Goal: Transaction & Acquisition: Book appointment/travel/reservation

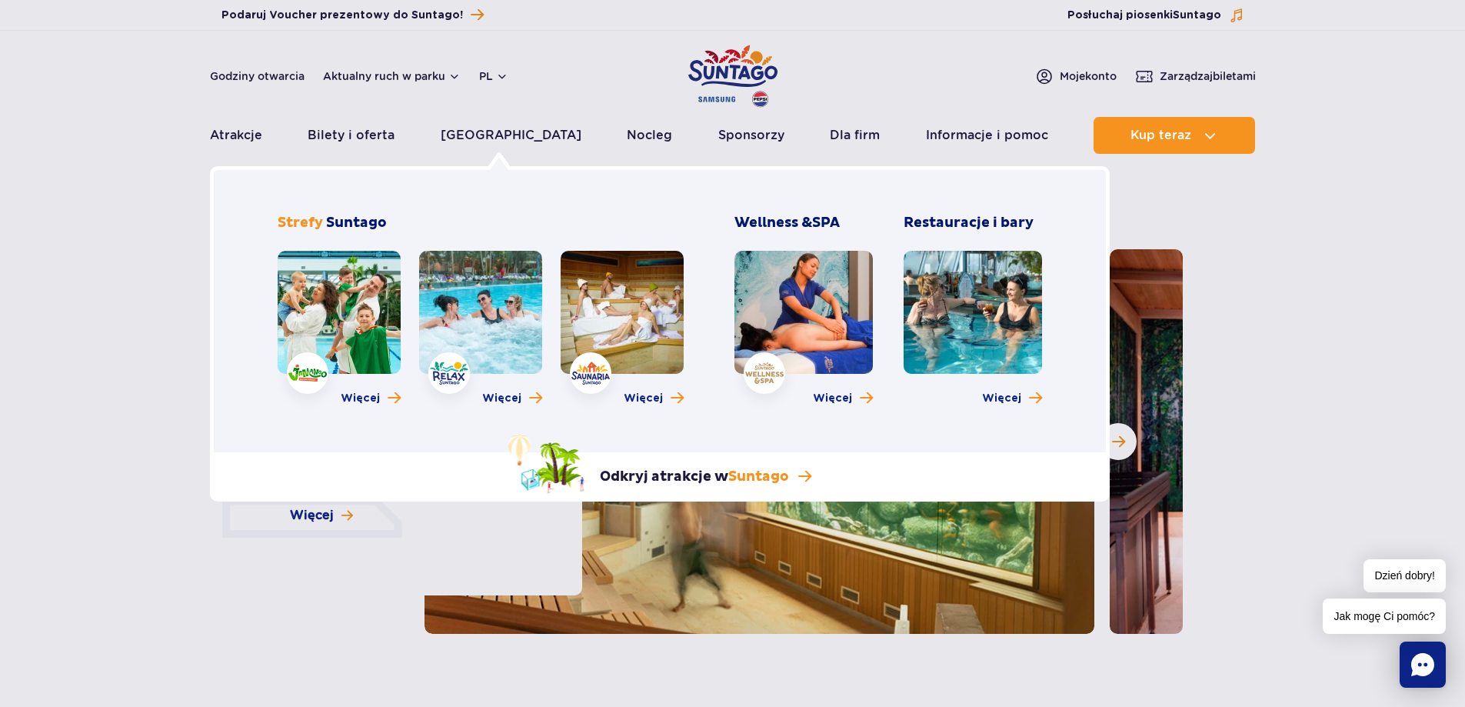
click at [825, 333] on link at bounding box center [804, 312] width 138 height 123
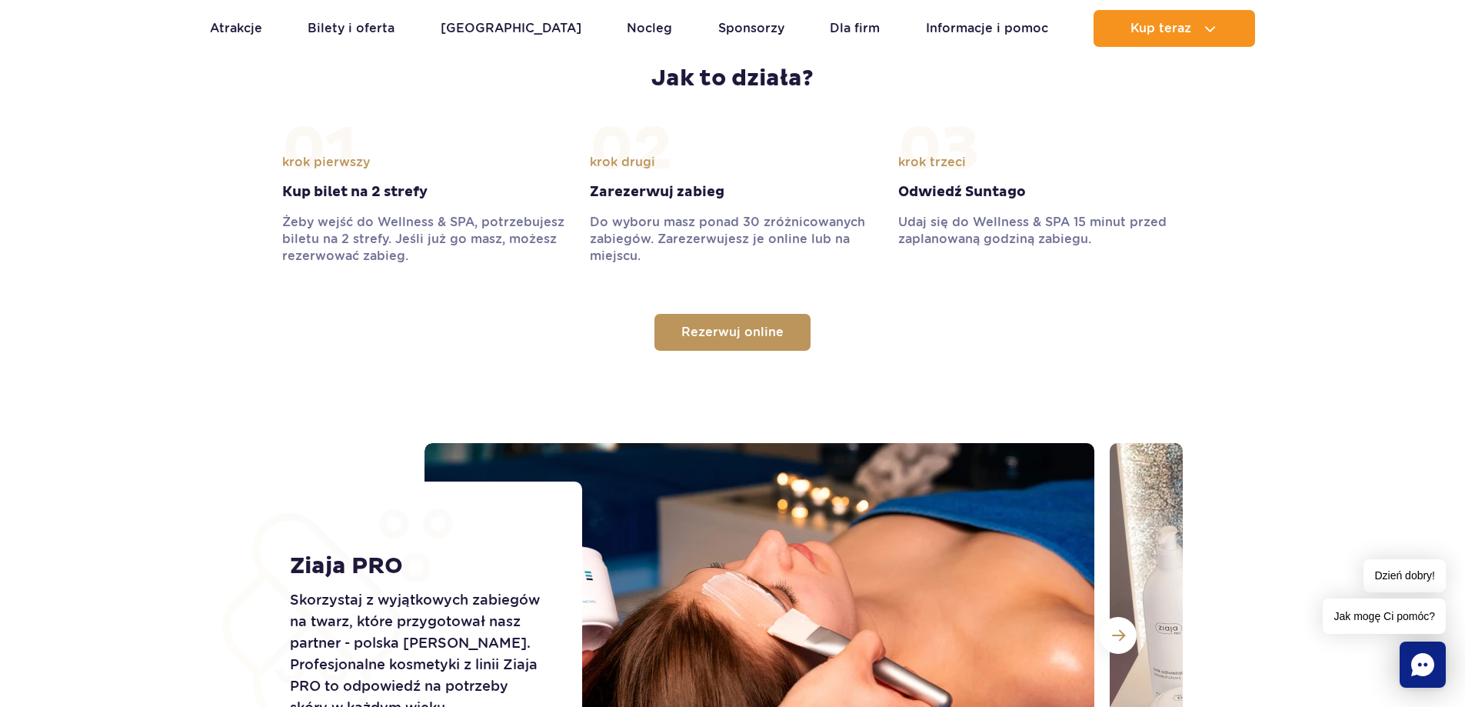
scroll to position [1769, 0]
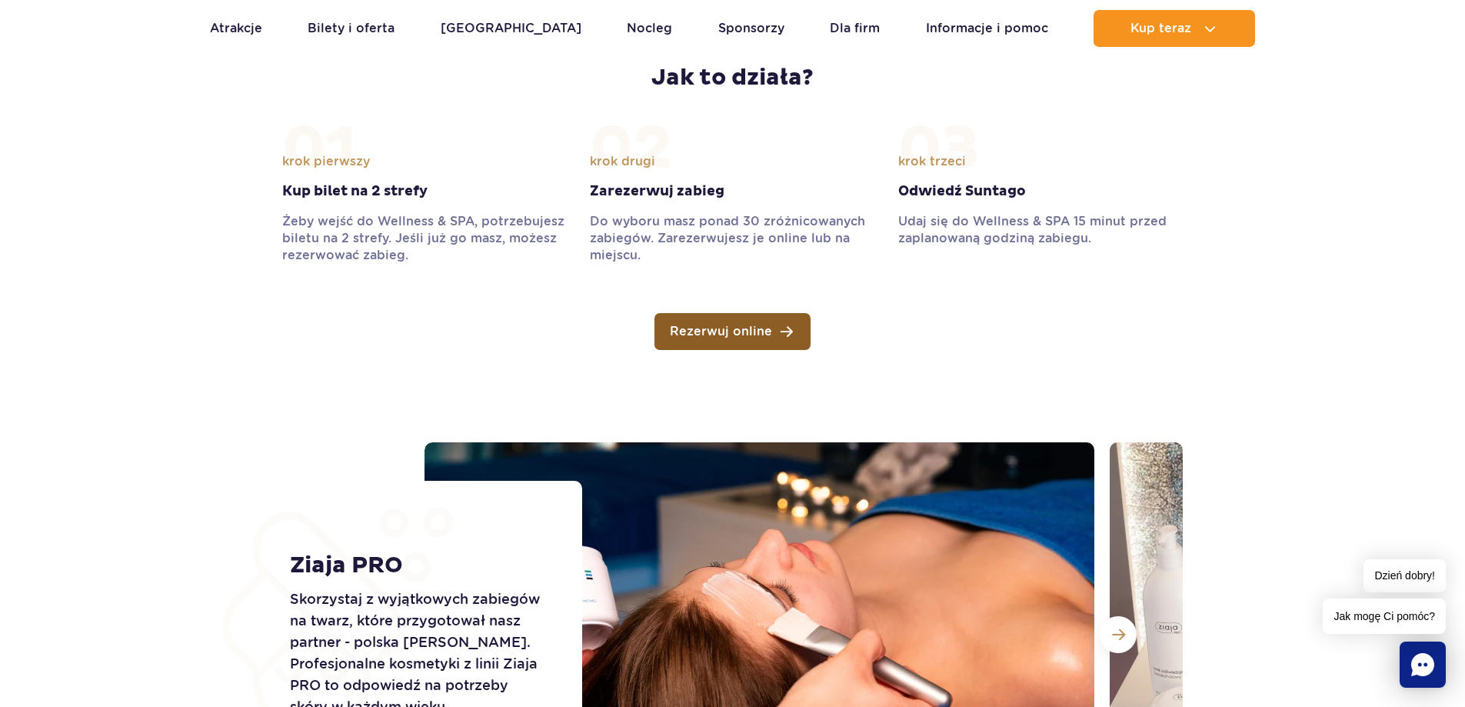
click at [732, 323] on link "Rezerwuj online" at bounding box center [733, 331] width 156 height 37
click at [718, 339] on link "Rezerwuj online" at bounding box center [733, 331] width 156 height 37
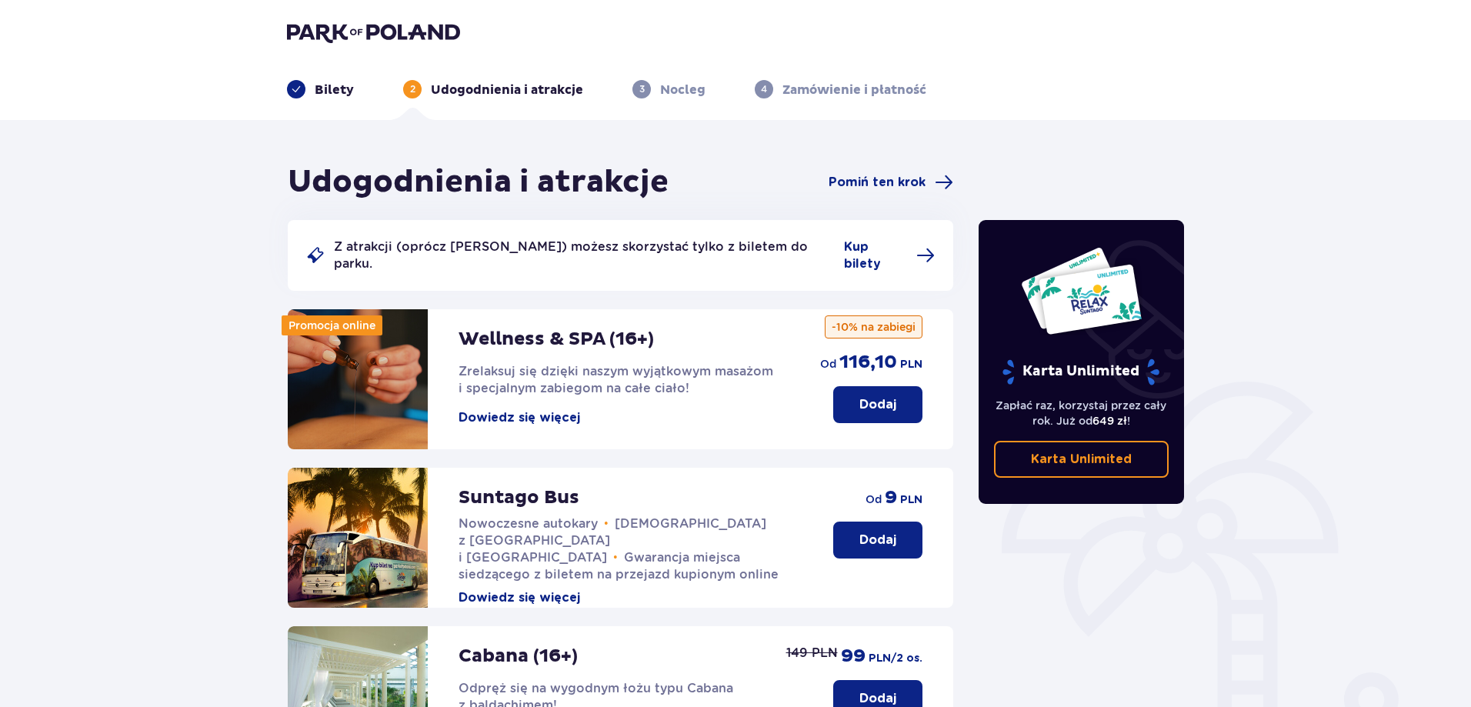
click at [860, 396] on p "Dodaj" at bounding box center [877, 404] width 37 height 17
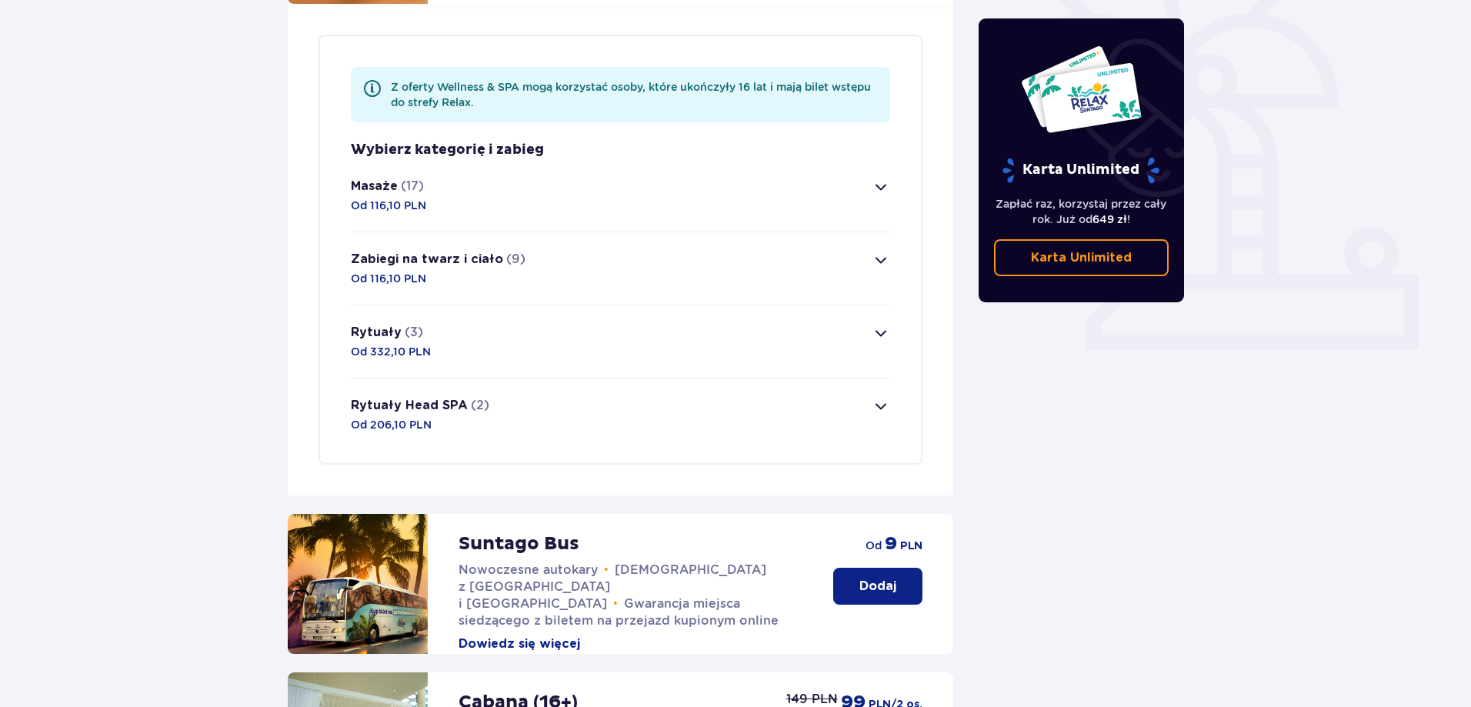
scroll to position [446, 0]
click at [880, 177] on span "button" at bounding box center [881, 186] width 18 height 18
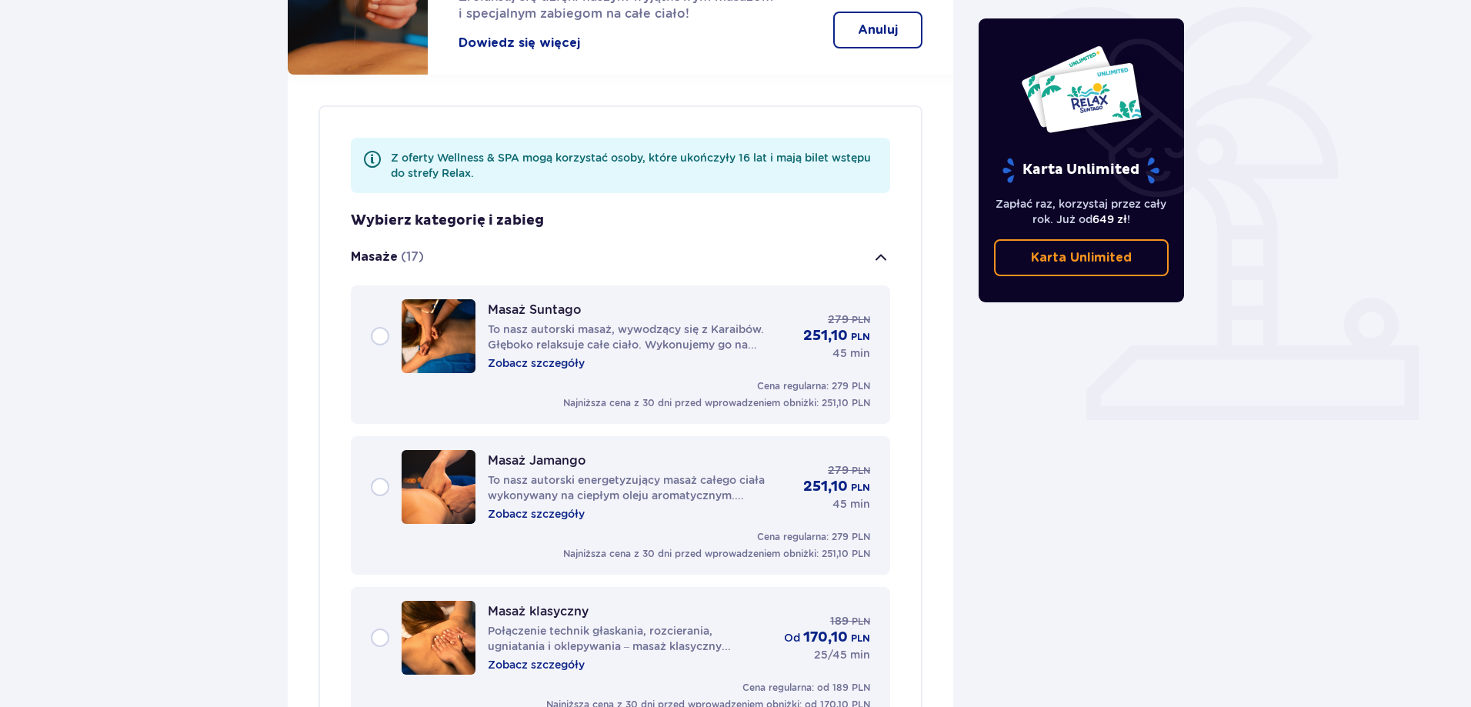
scroll to position [358, 0]
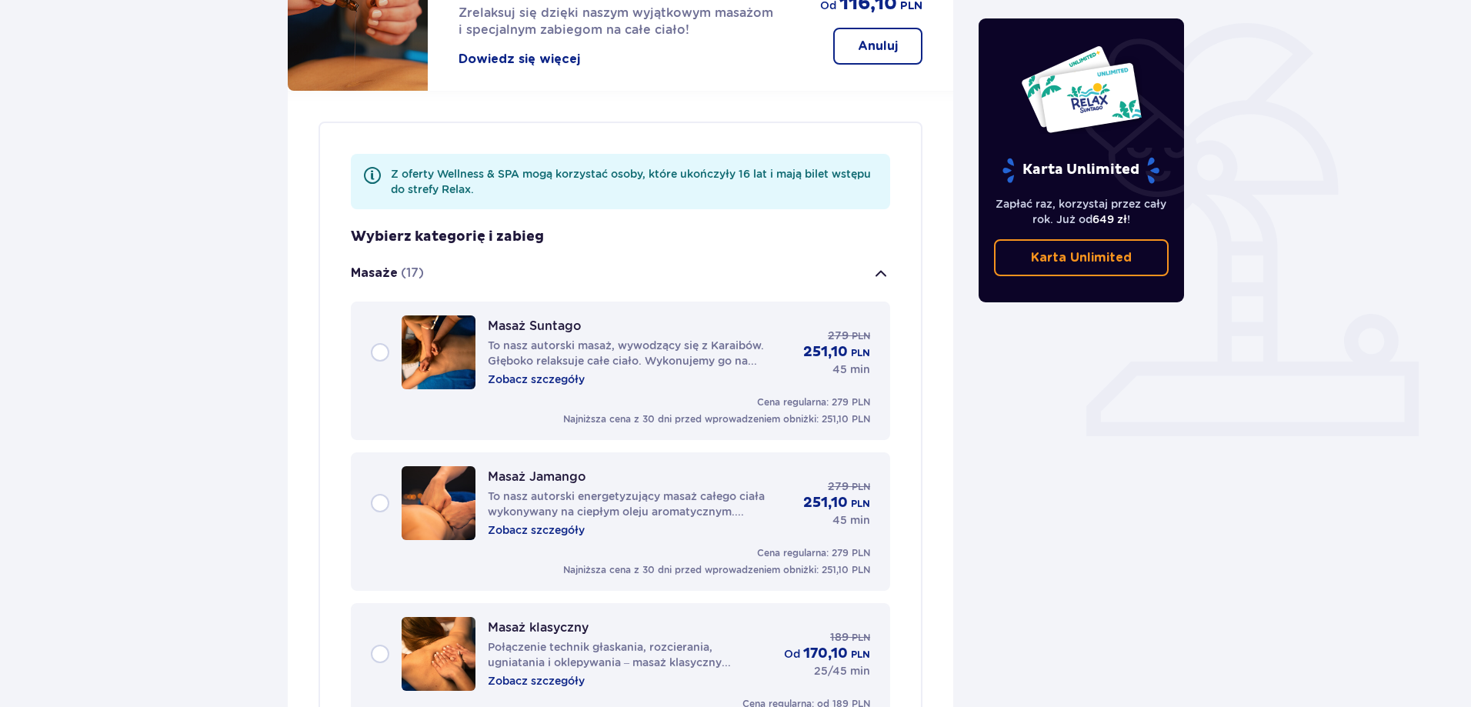
click at [871, 258] on button "Masaże (17)" at bounding box center [620, 273] width 539 height 55
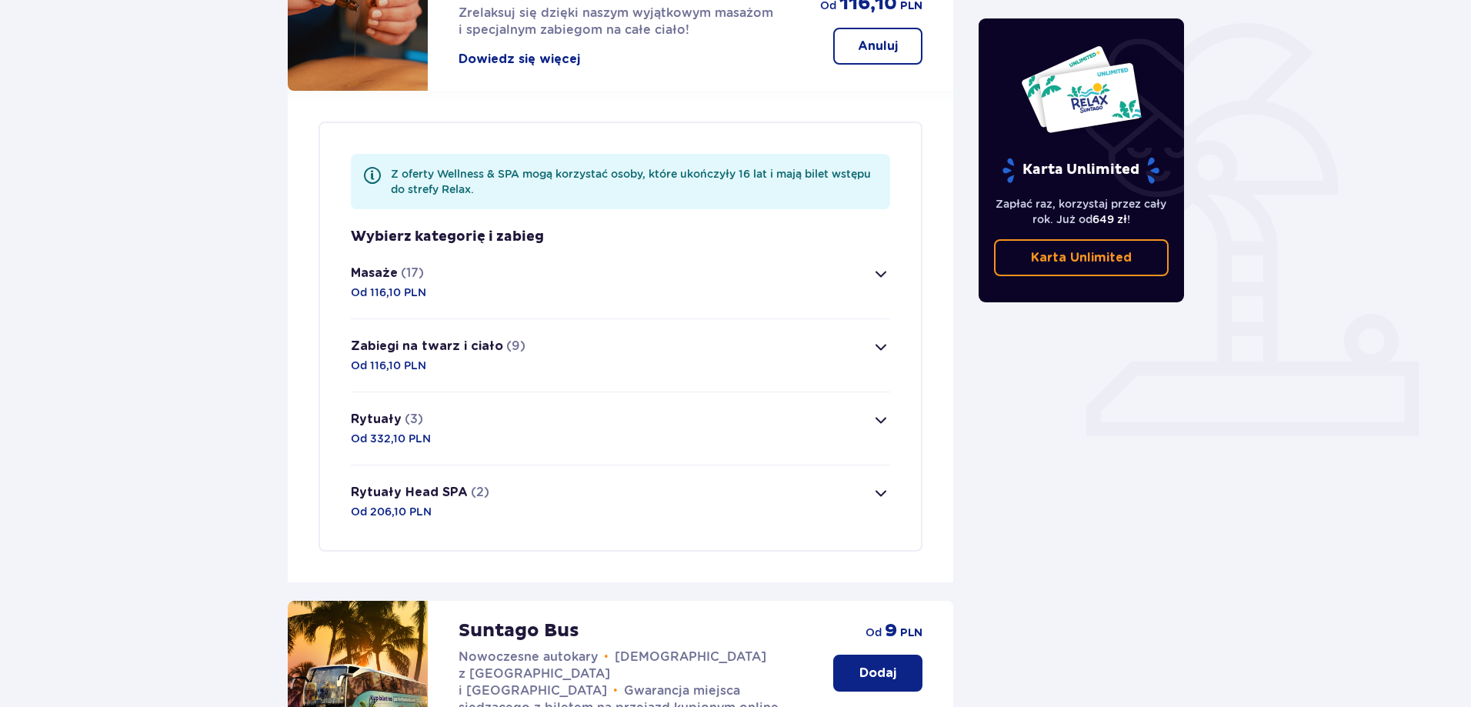
click at [872, 411] on span "button" at bounding box center [881, 420] width 18 height 18
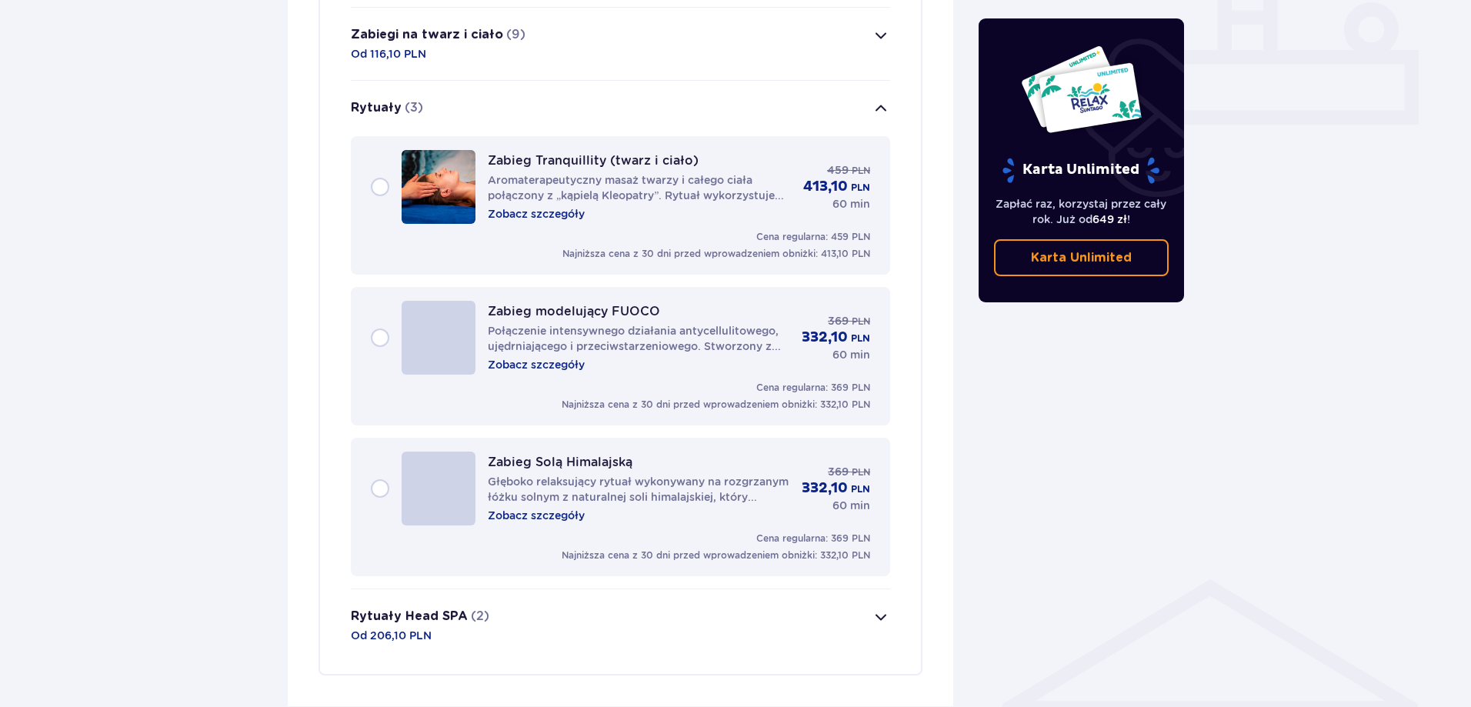
scroll to position [581, 0]
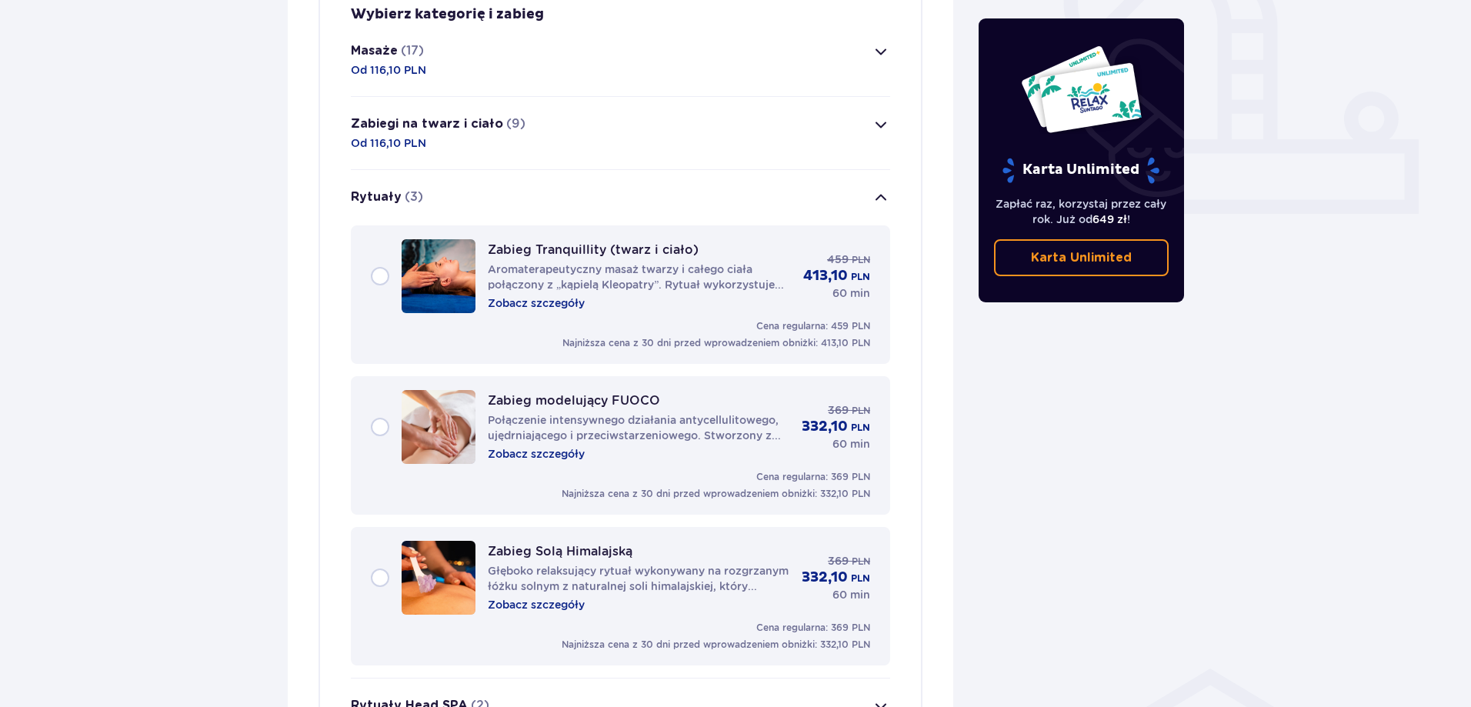
click at [888, 188] on span "button" at bounding box center [881, 197] width 18 height 18
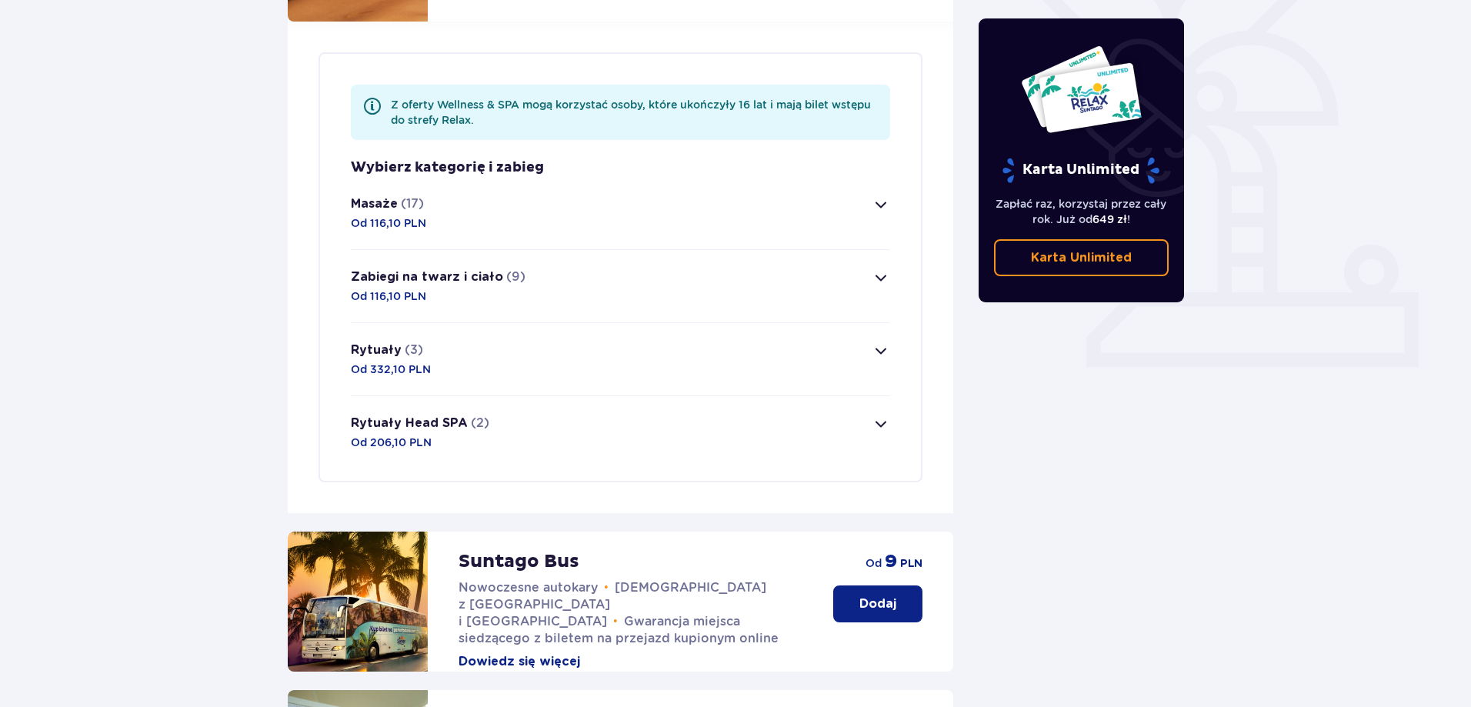
scroll to position [427, 0]
click at [878, 269] on span "button" at bounding box center [881, 278] width 18 height 18
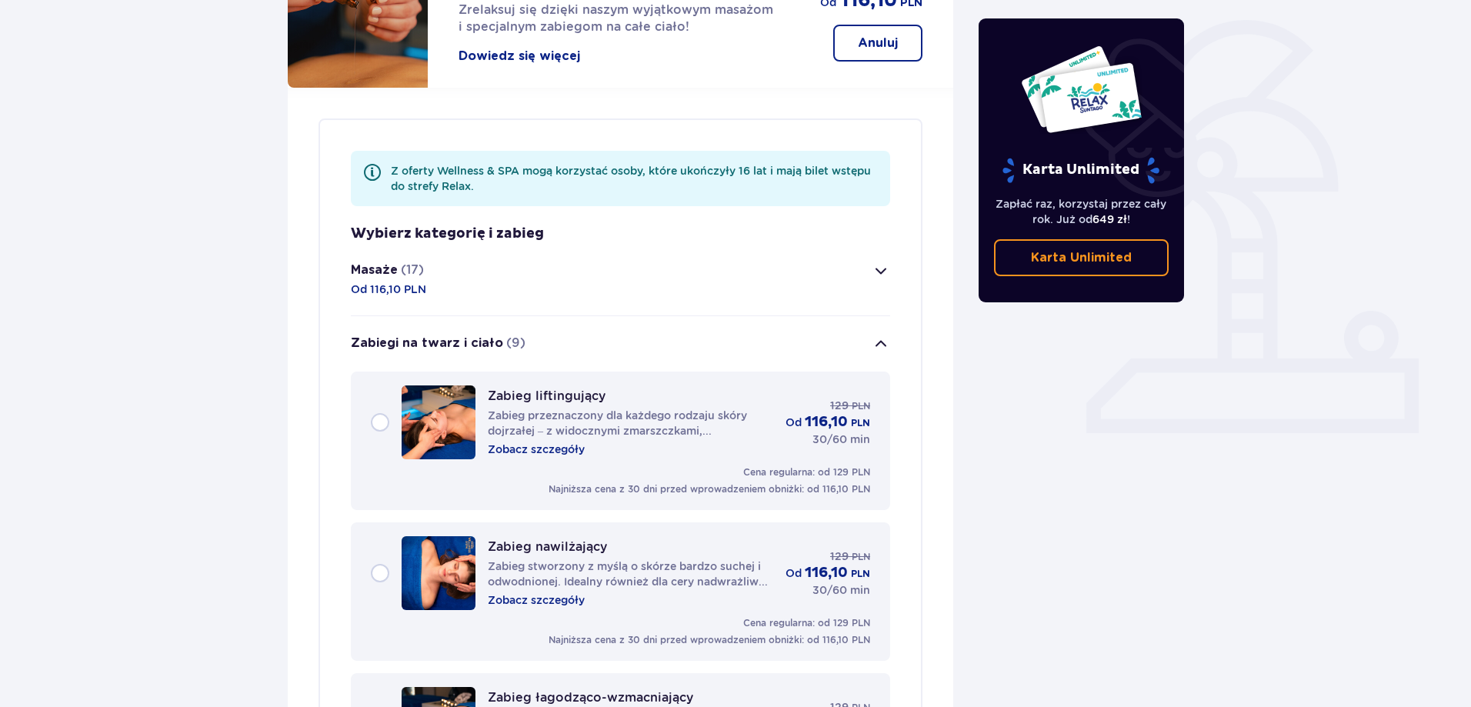
scroll to position [354, 0]
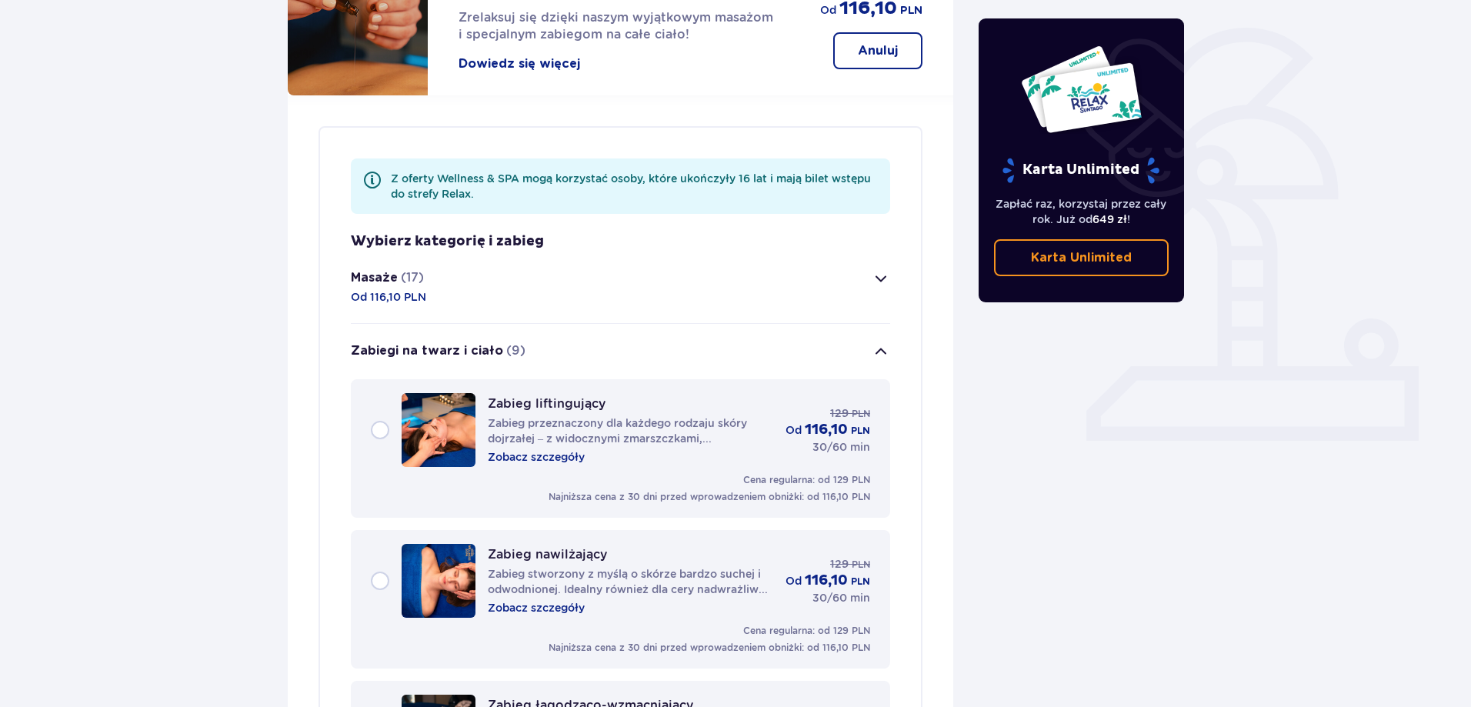
click at [879, 326] on button "Zabiegi na twarz i ciało (9)" at bounding box center [620, 351] width 539 height 55
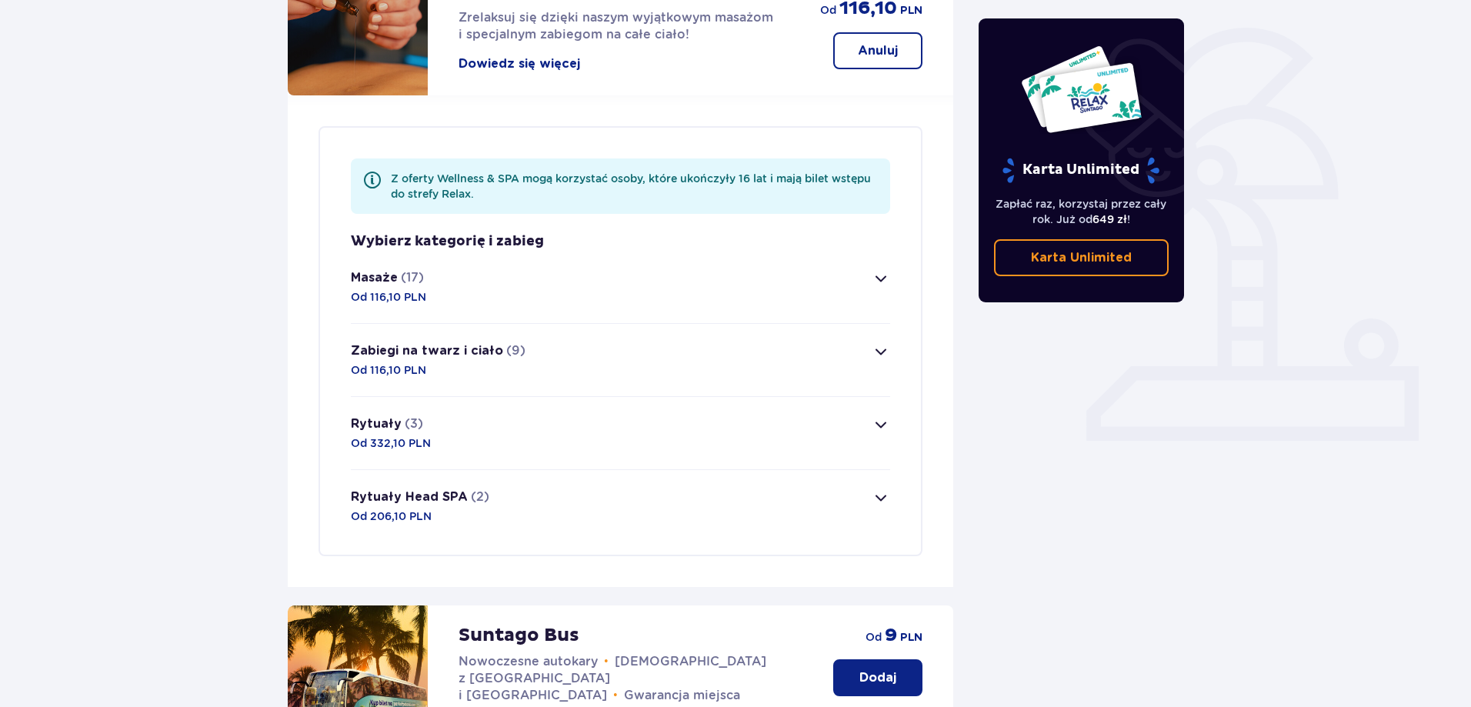
click at [886, 269] on span "button" at bounding box center [881, 278] width 18 height 18
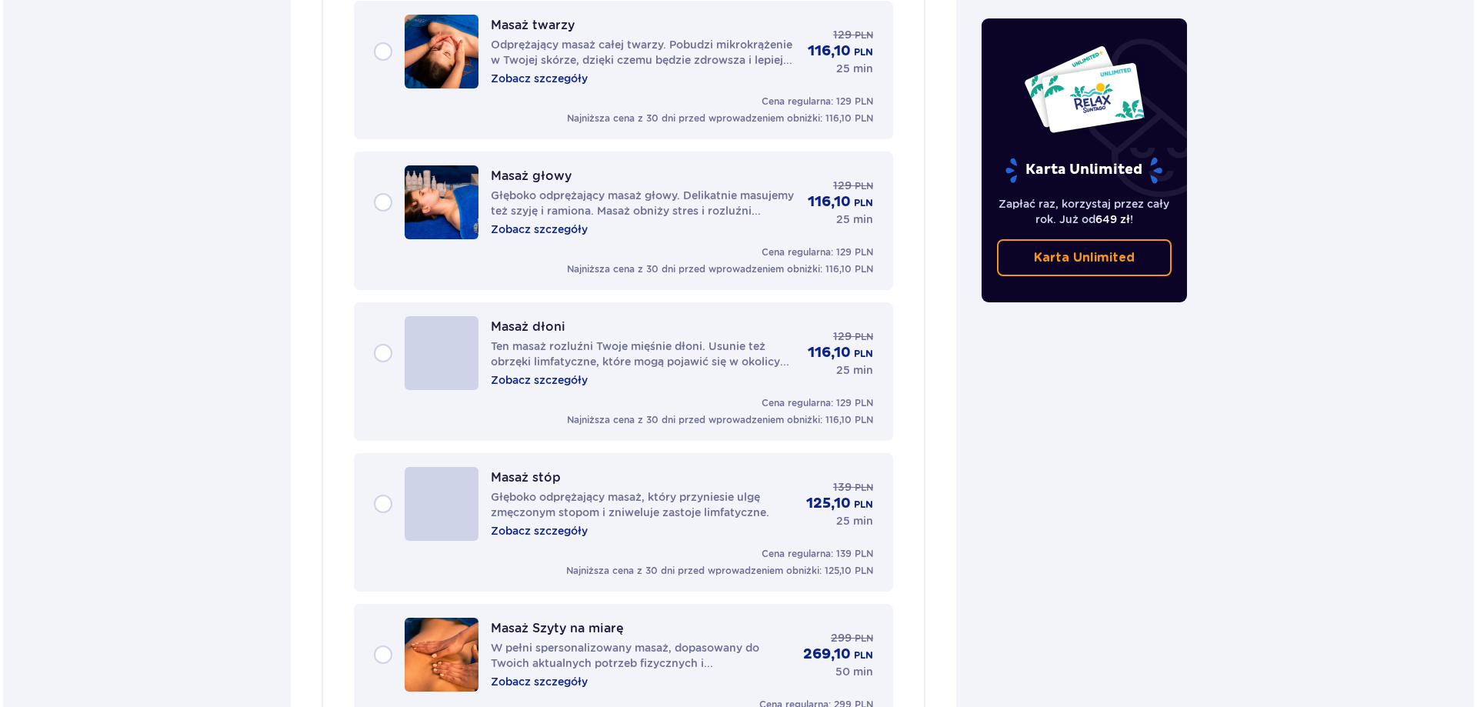
scroll to position [2051, 0]
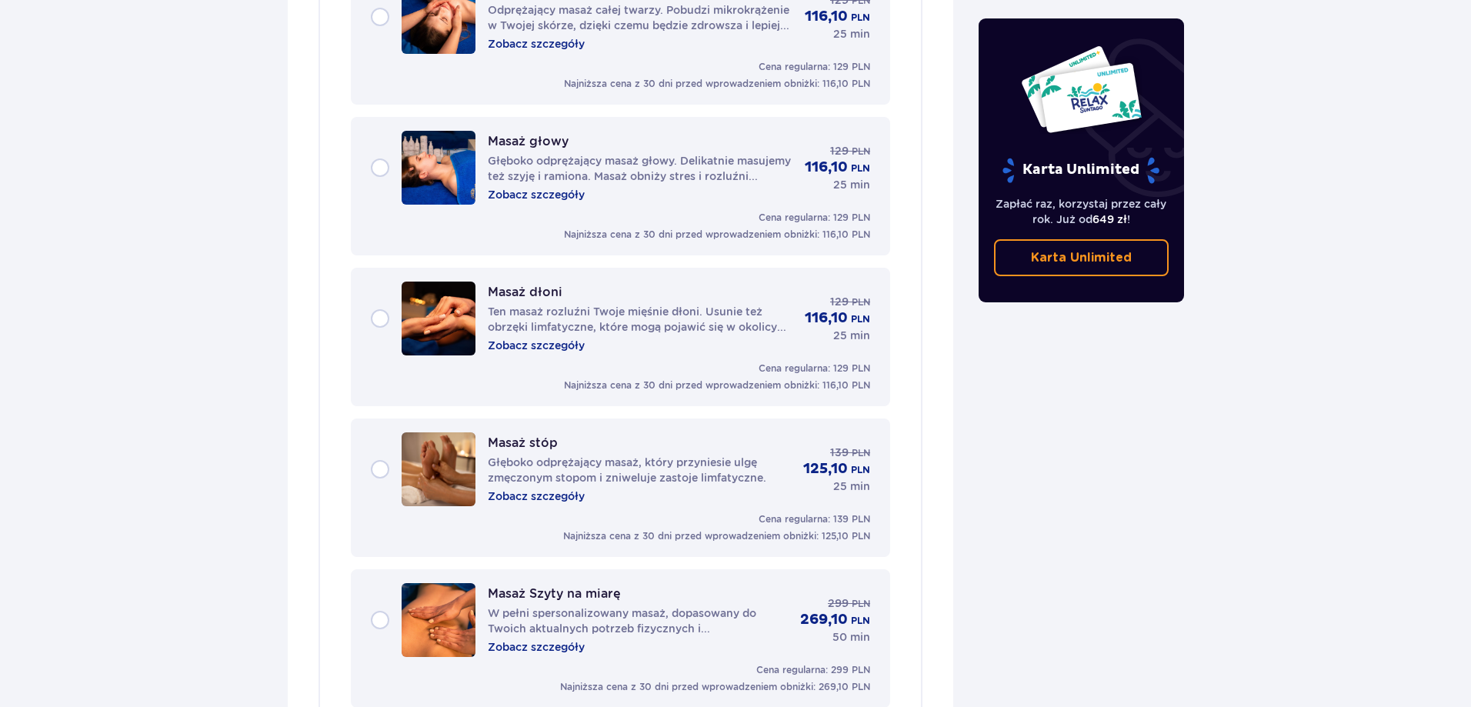
click at [540, 639] on p "Zobacz szczegóły" at bounding box center [536, 646] width 97 height 15
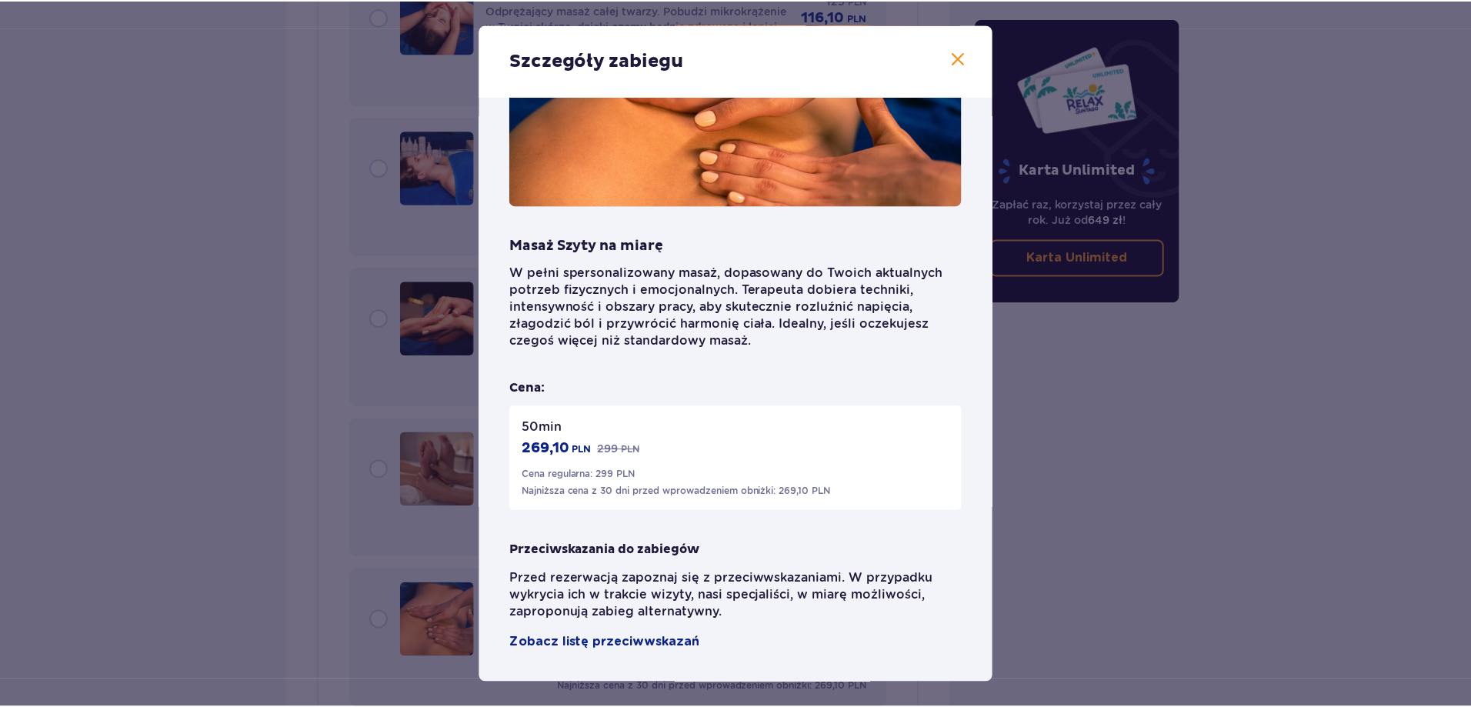
scroll to position [107, 0]
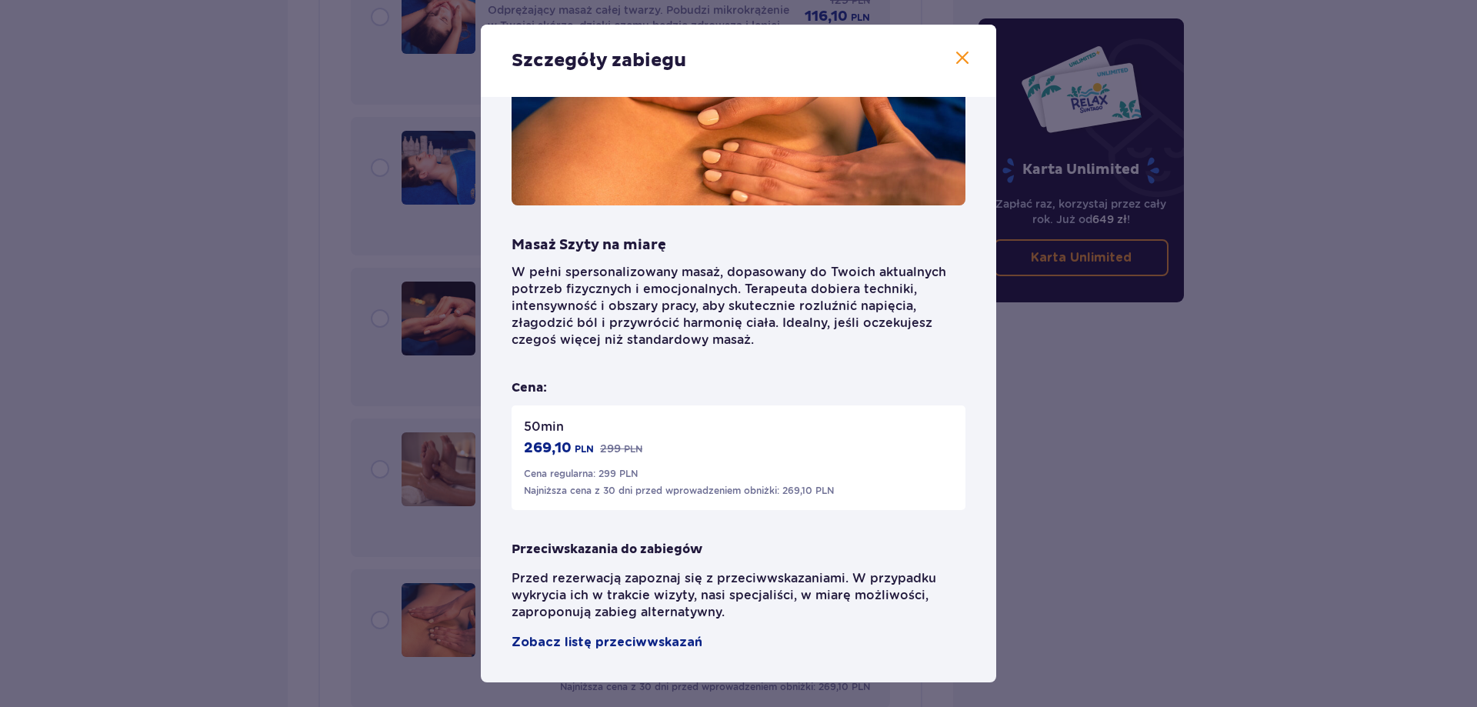
click at [1180, 478] on div "Szczegóły zabiegu Masaż Szyty na miarę W pełni spersonalizowany masaż, dopasowa…" at bounding box center [738, 353] width 1477 height 707
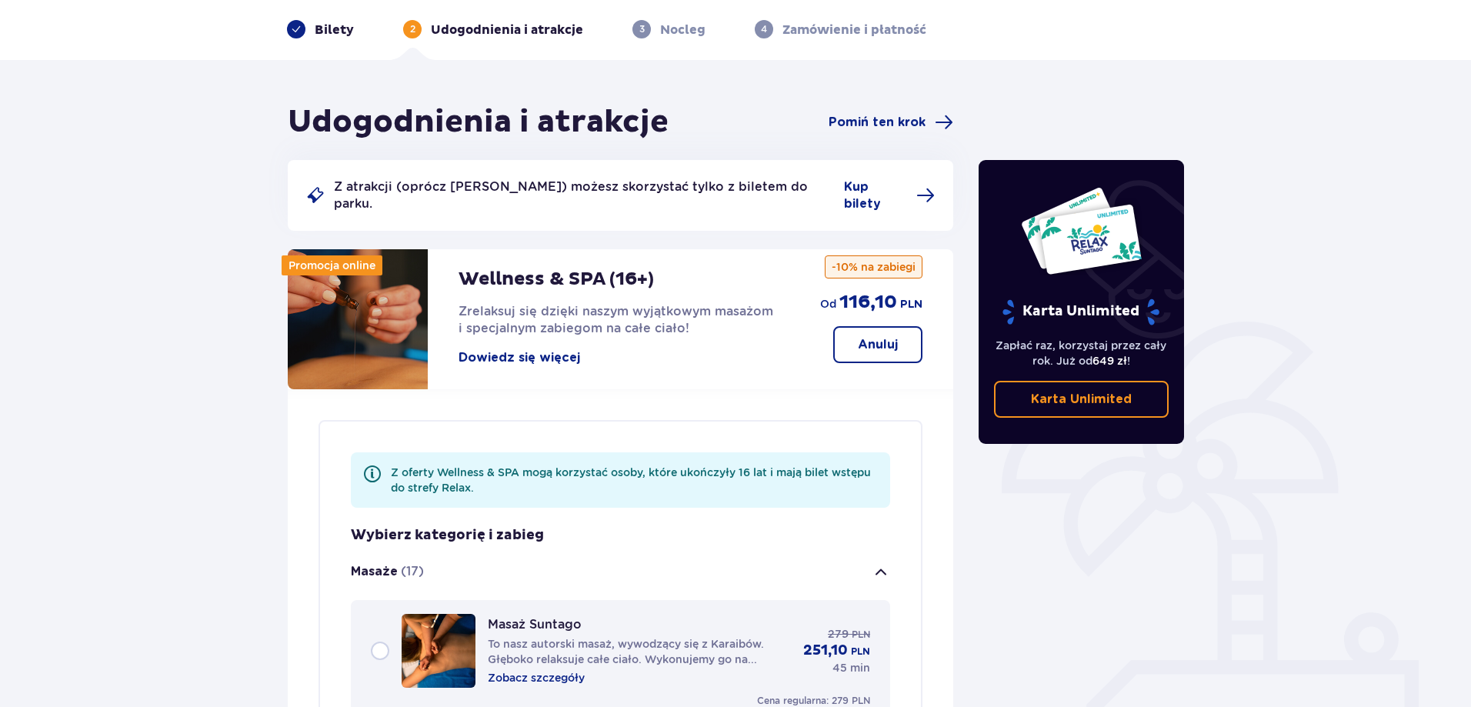
scroll to position [51, 0]
